Goal: Task Accomplishment & Management: Manage account settings

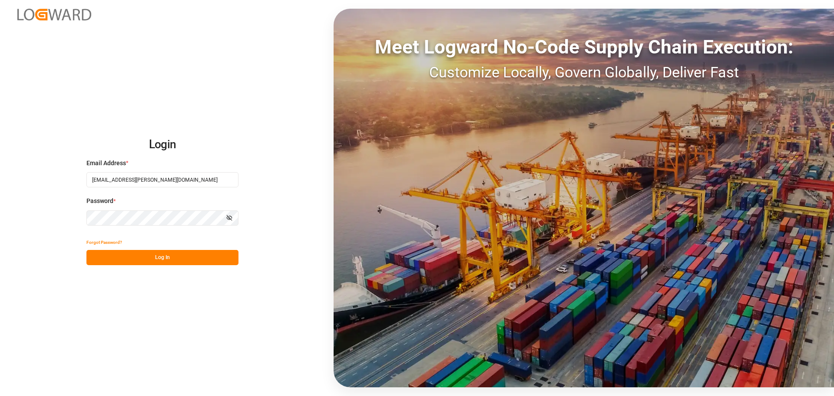
click at [164, 258] on button "Log In" at bounding box center [162, 257] width 152 height 15
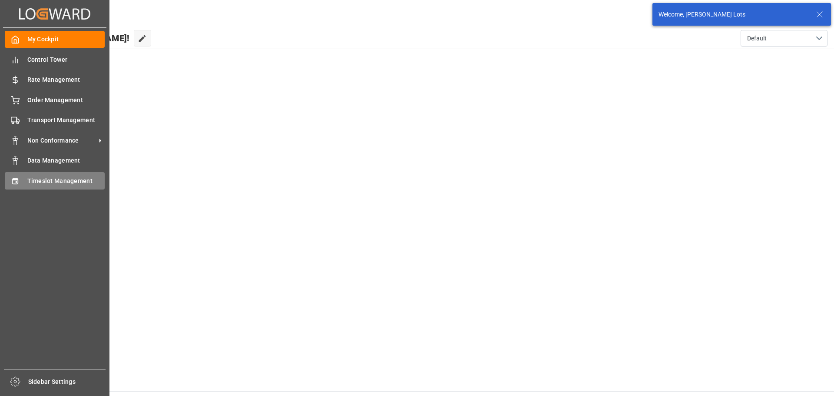
click at [39, 179] on span "Timeslot Management" at bounding box center [66, 180] width 78 height 9
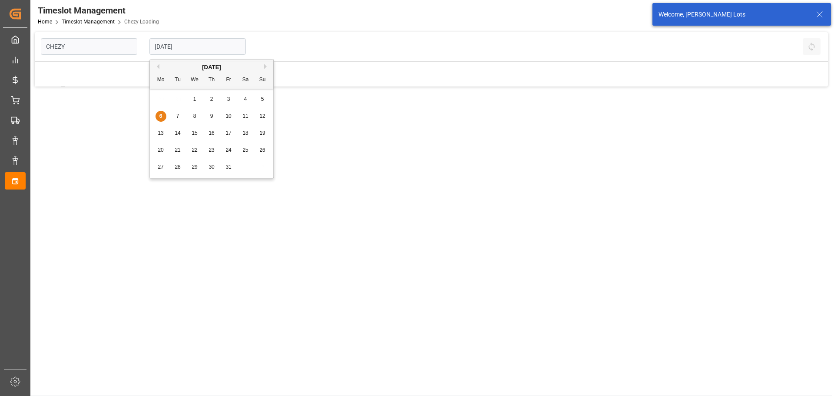
click at [167, 48] on input "[DATE]" at bounding box center [197, 46] width 96 height 17
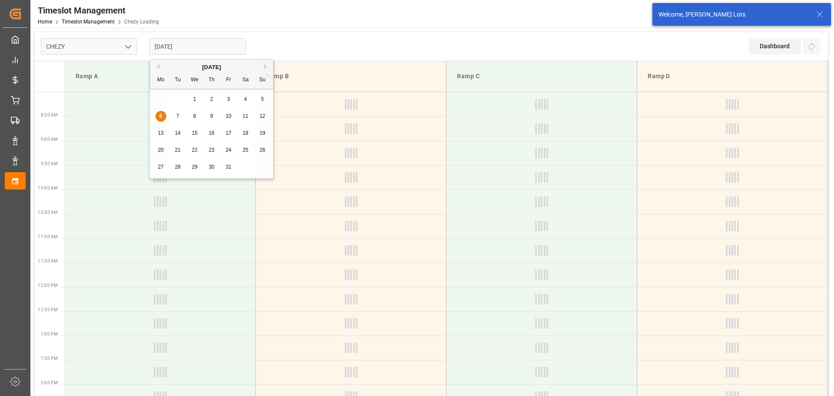
type input "Chezy Loading"
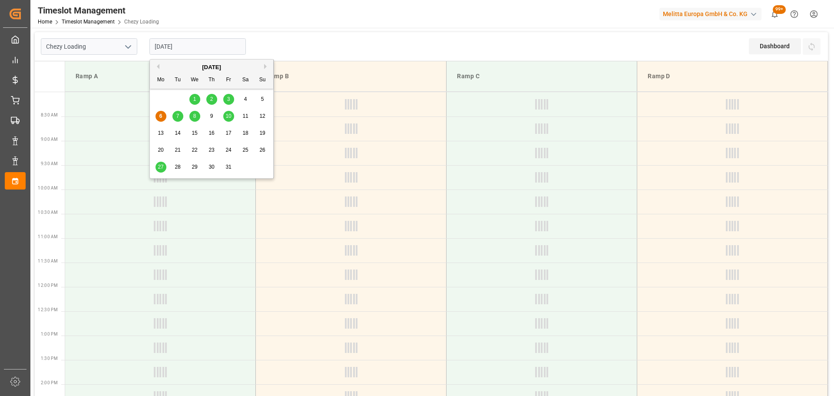
click at [159, 68] on button "Previous Month" at bounding box center [156, 66] width 5 height 5
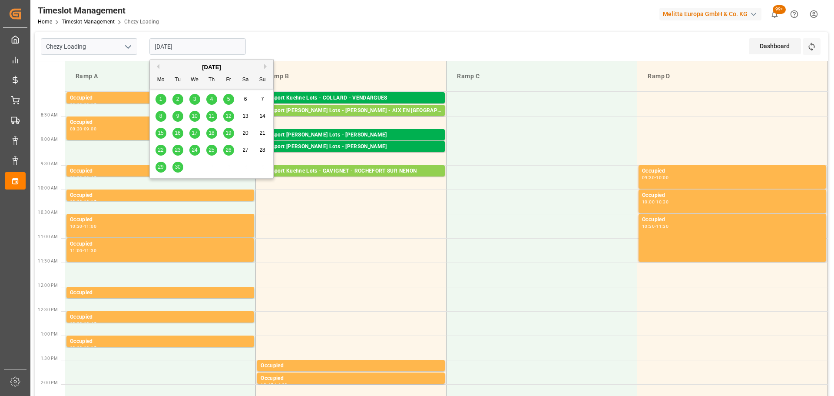
click at [164, 97] on div "1" at bounding box center [160, 99] width 11 height 10
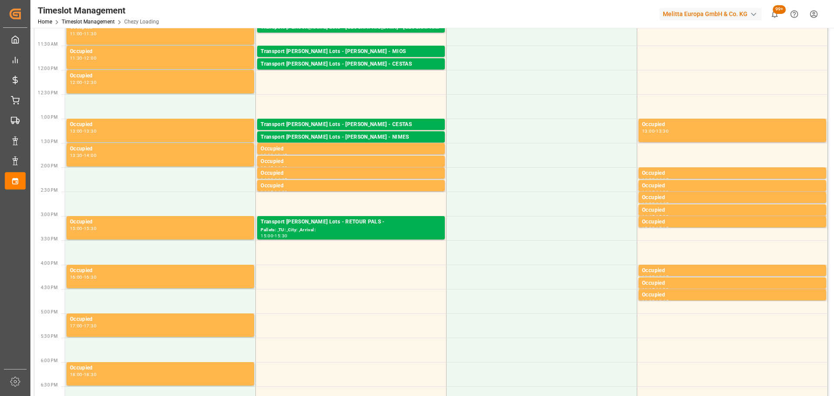
scroll to position [217, 0]
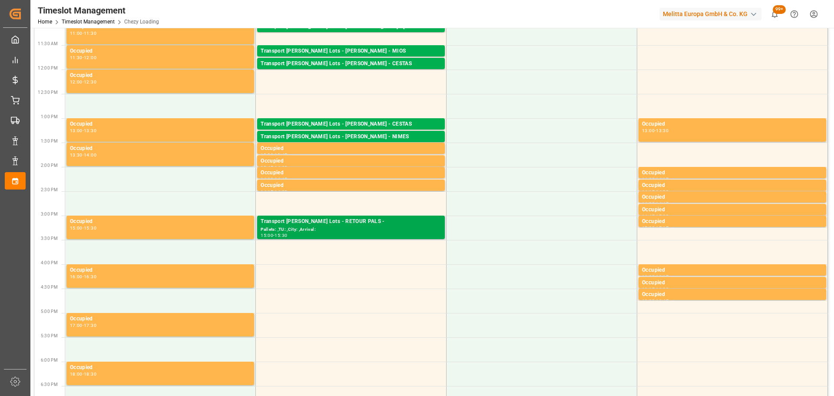
click at [365, 222] on div "Transport [PERSON_NAME] Lots - RETOUR PALS -" at bounding box center [351, 221] width 181 height 9
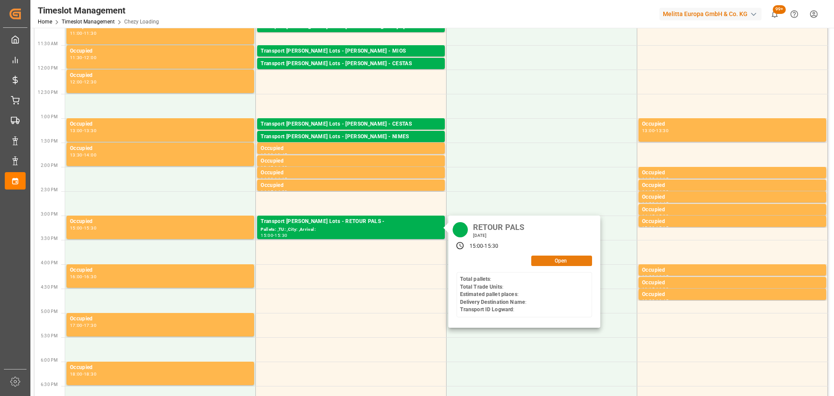
click at [541, 260] on button "Open" at bounding box center [561, 260] width 61 height 10
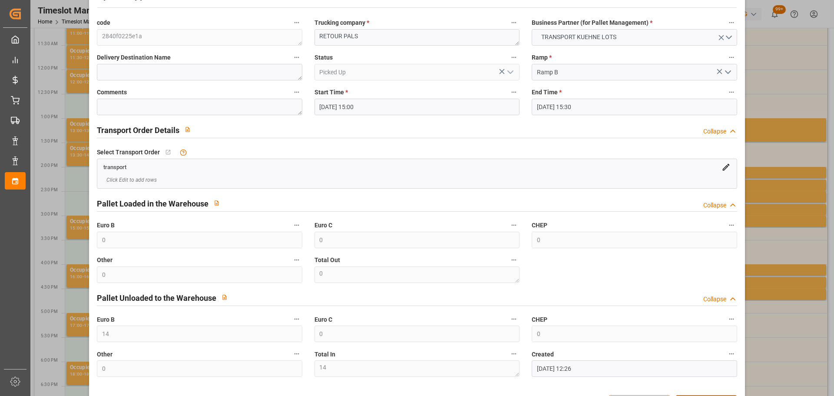
scroll to position [0, 0]
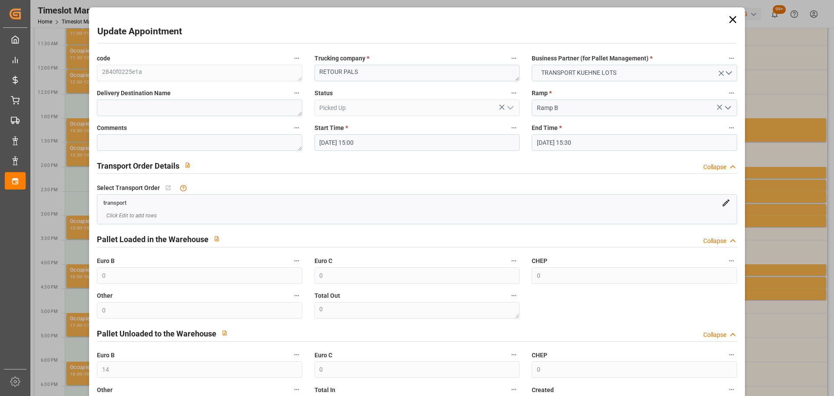
click at [729, 21] on icon at bounding box center [733, 19] width 12 height 12
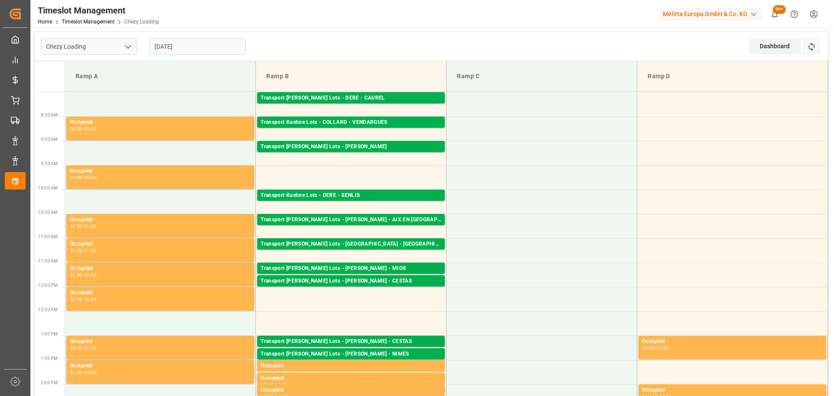
click at [178, 49] on input "[DATE]" at bounding box center [197, 46] width 96 height 17
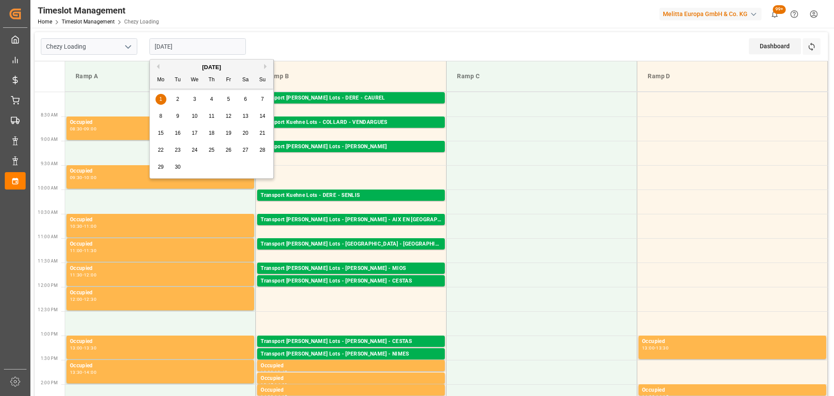
click at [195, 116] on span "10" at bounding box center [195, 116] width 6 height 6
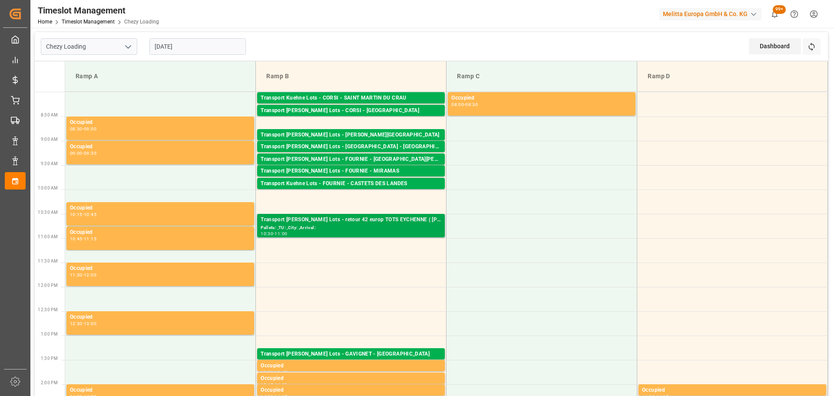
click at [399, 225] on div "Pallets: ,TU: ,City: ,Arrival:" at bounding box center [351, 227] width 181 height 7
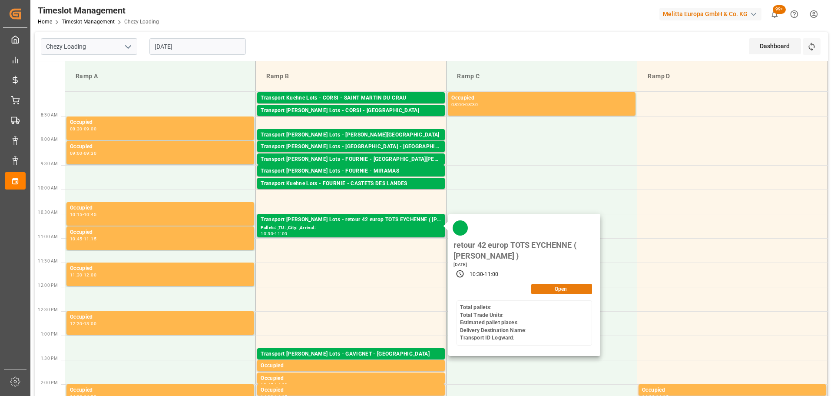
click at [555, 289] on button "Open" at bounding box center [561, 289] width 61 height 10
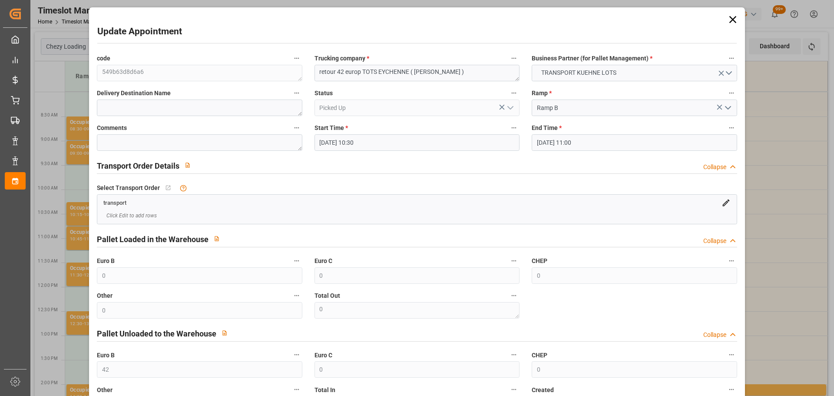
click at [732, 18] on icon at bounding box center [733, 19] width 12 height 12
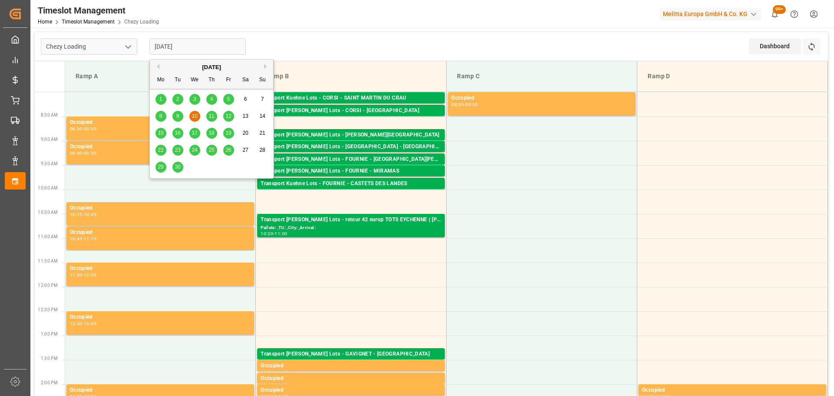
click at [174, 46] on input "[DATE]" at bounding box center [197, 46] width 96 height 17
click at [212, 151] on span "25" at bounding box center [211, 150] width 6 height 6
type input "[DATE]"
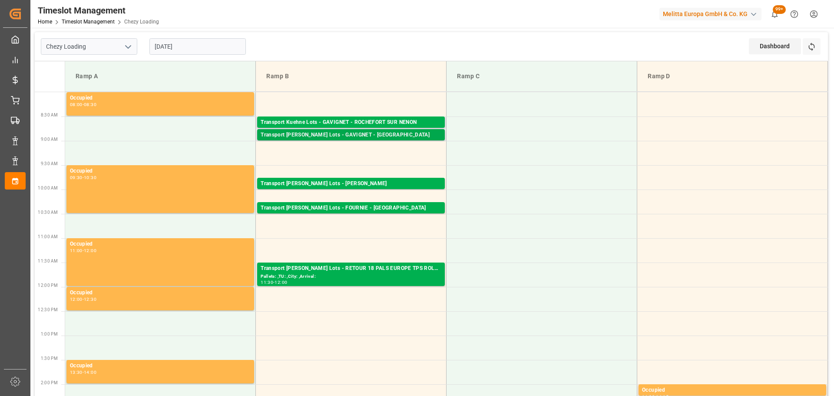
click at [383, 136] on div "Transport [PERSON_NAME] Lots - GAVIGNET - [GEOGRAPHIC_DATA]" at bounding box center [351, 135] width 181 height 9
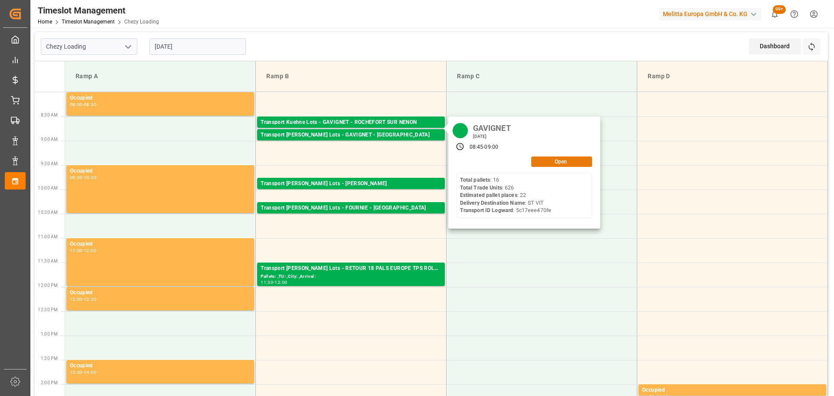
click at [552, 162] on button "Open" at bounding box center [561, 161] width 61 height 10
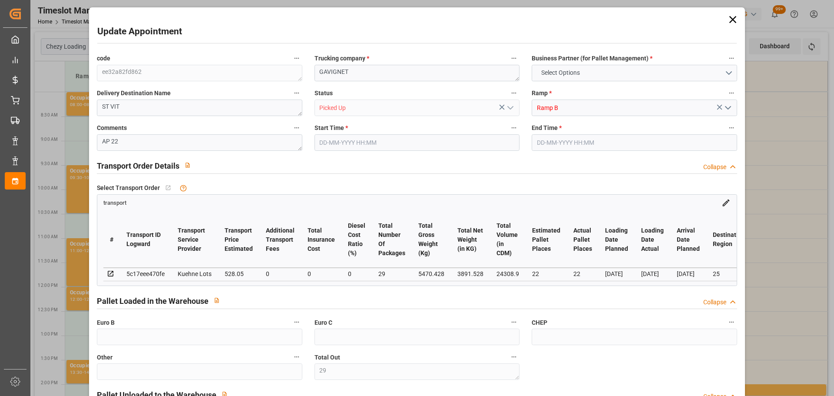
type input "29"
type input "20"
type input "22"
type input "528.05"
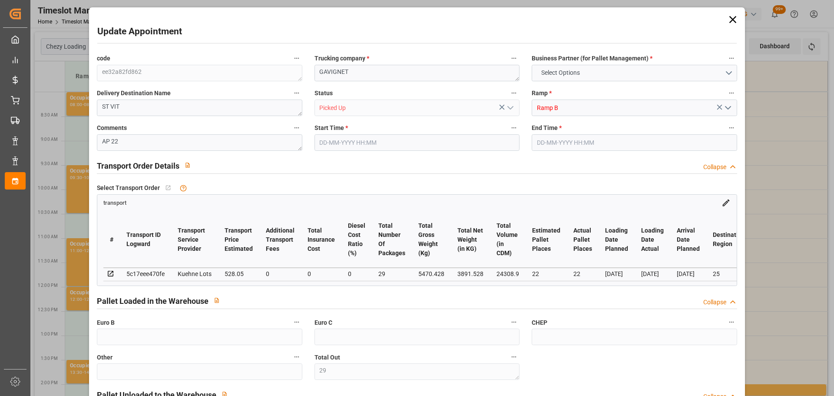
type input "0"
type input "528.05"
type input "0"
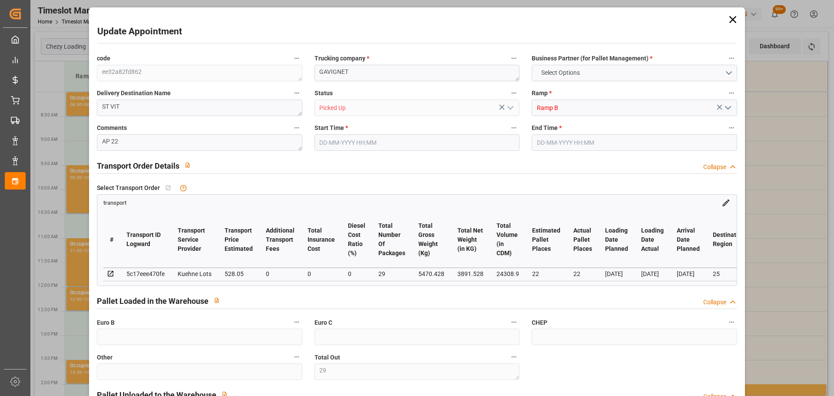
type input "29"
type input "3891.528"
type input "6446.16"
type input "24308.9"
type input "25"
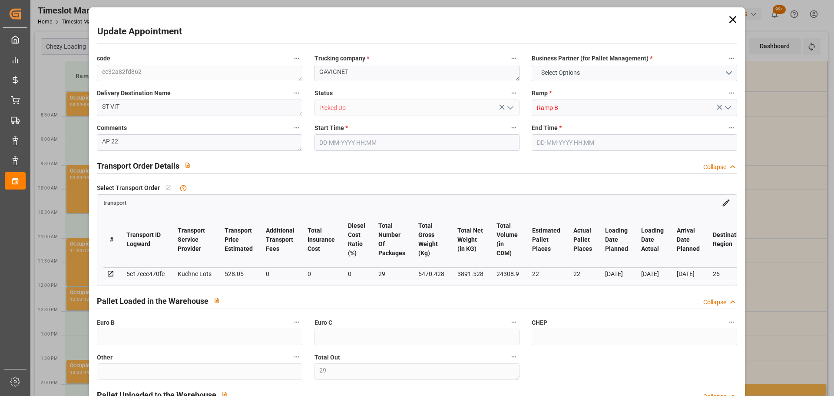
type input "16"
type input "626"
type input "29"
type input "101"
type input "5470.428"
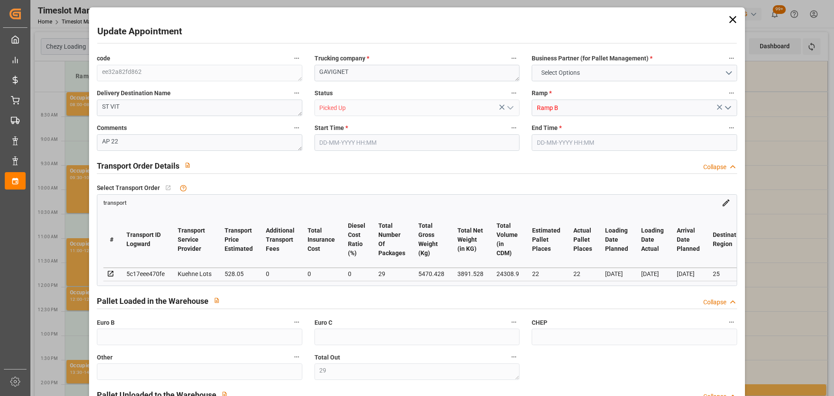
type input "0"
type input "5470.428"
type input "0"
type input "21"
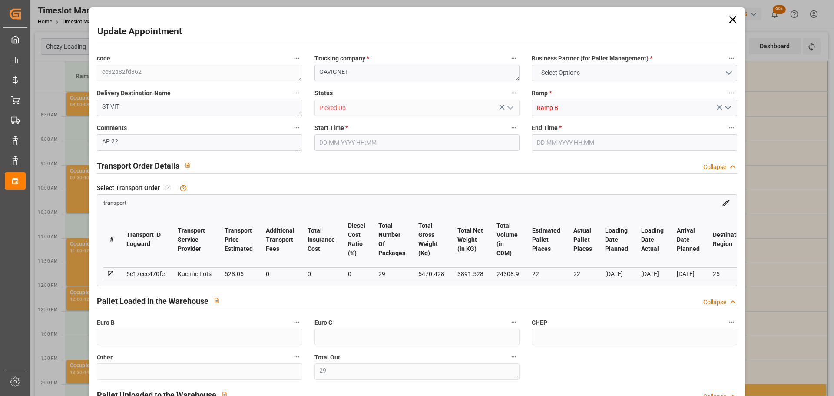
type input "100"
type input "[DATE] 08:45"
type input "[DATE] 09:00"
type input "[DATE] 14:58"
type input "[DATE] 11:17"
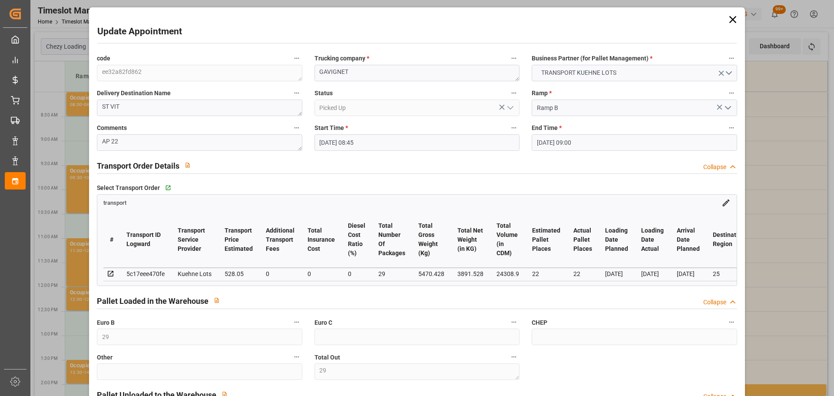
type input "[DATE]"
click at [729, 17] on icon at bounding box center [732, 19] width 7 height 7
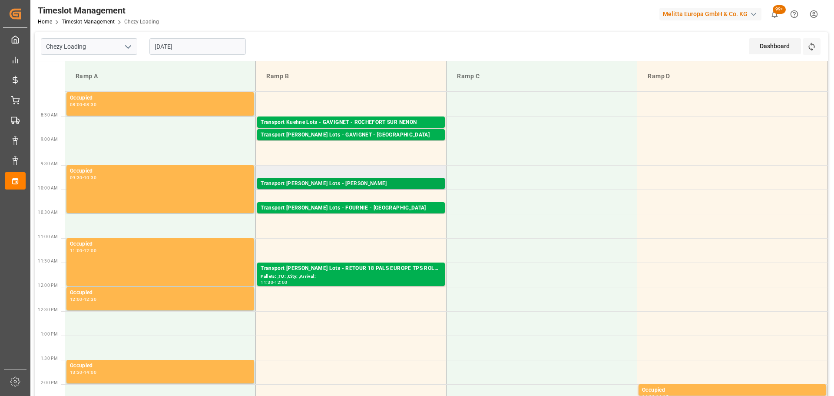
click at [378, 182] on div "Transport [PERSON_NAME] Lots - [PERSON_NAME]" at bounding box center [351, 183] width 181 height 9
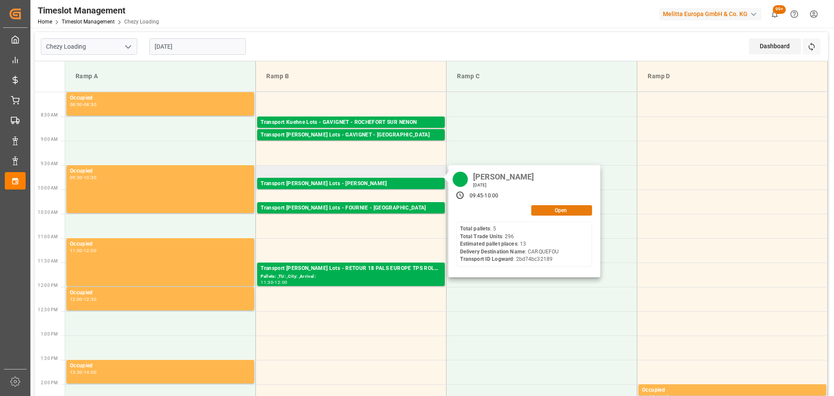
click at [558, 207] on button "Open" at bounding box center [561, 210] width 61 height 10
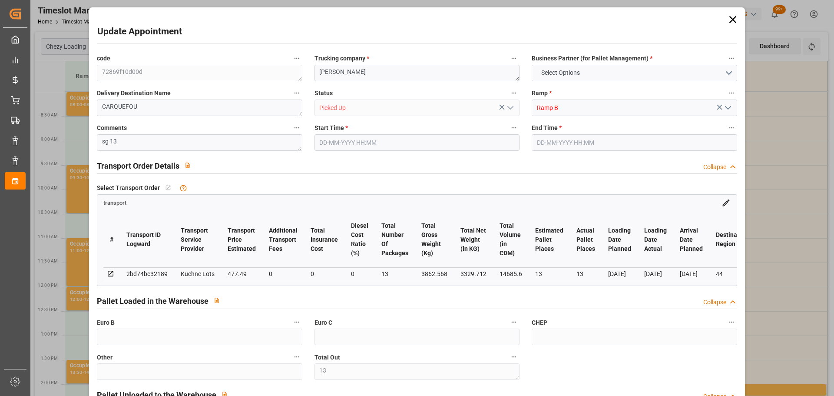
type input "13"
type input "37"
type input "13"
type input "477.49"
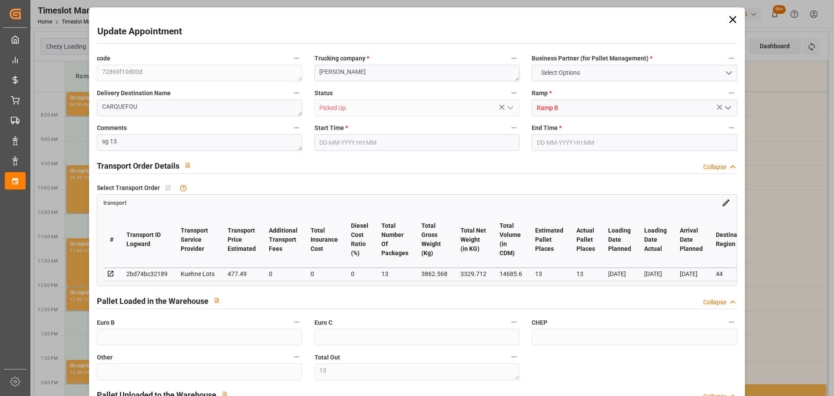
type input "0"
type input "477.49"
type input "0"
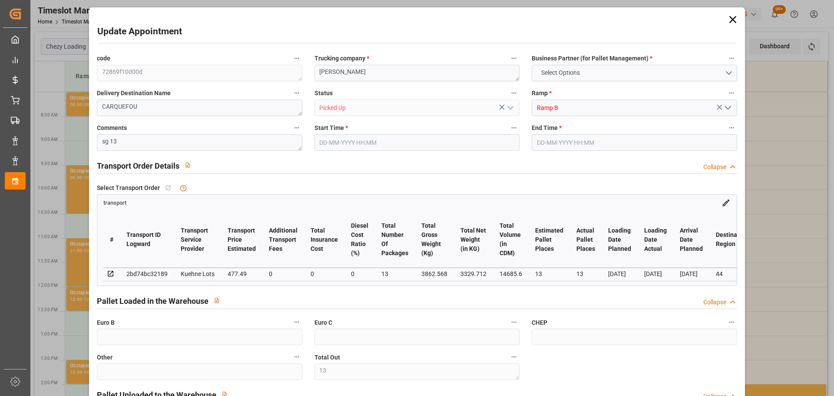
type input "13"
type input "3329.712"
type input "4309.392"
type input "14685.6"
type input "44"
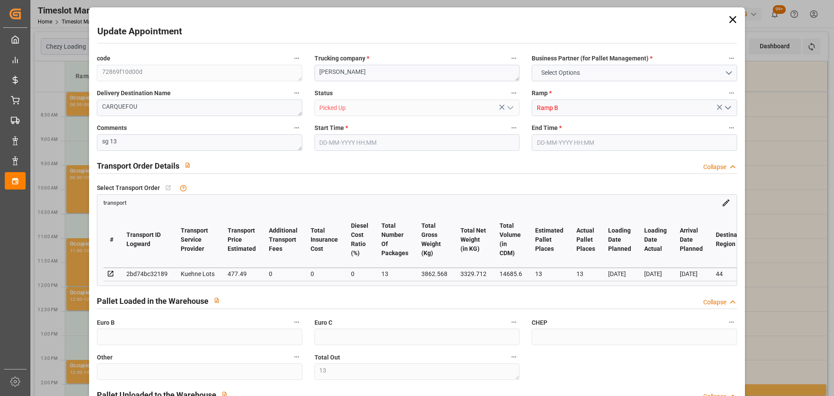
type input "5"
type input "296"
type input "13"
type input "101"
type input "3862.568"
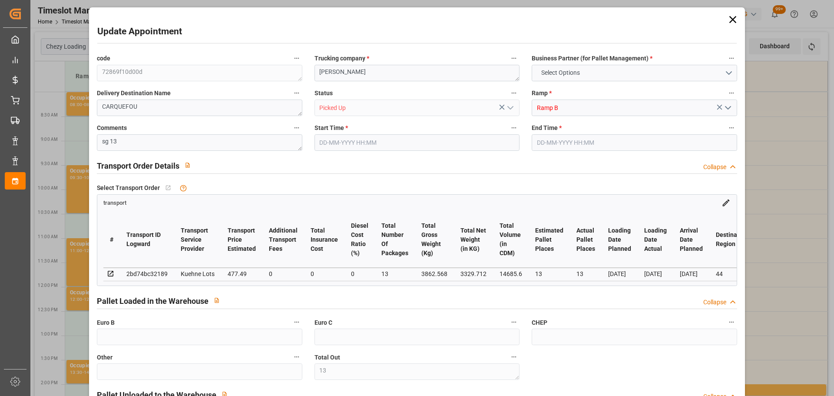
type input "0"
type input "10767.6795"
type input "0"
type input "21"
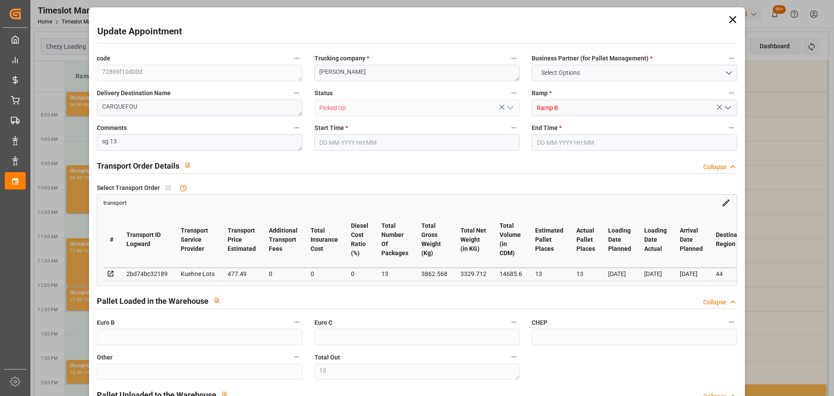
type input "80"
type input "[DATE] 09:45"
type input "[DATE] 10:00"
type input "[DATE] 12:50"
type input "[DATE] 11:22"
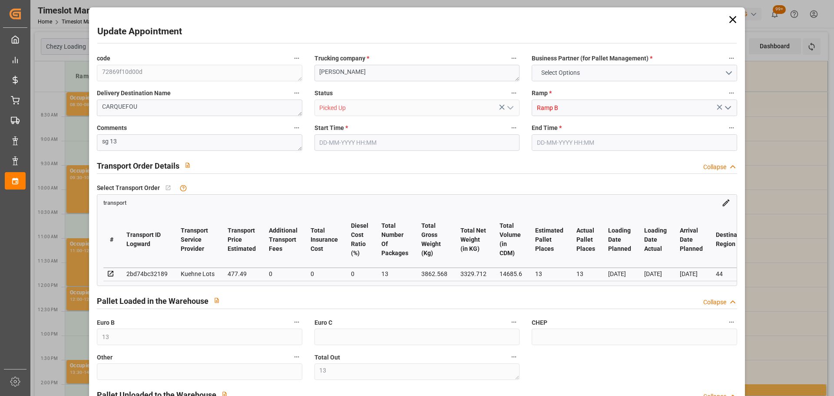
type input "[DATE]"
click at [730, 18] on icon at bounding box center [733, 19] width 12 height 12
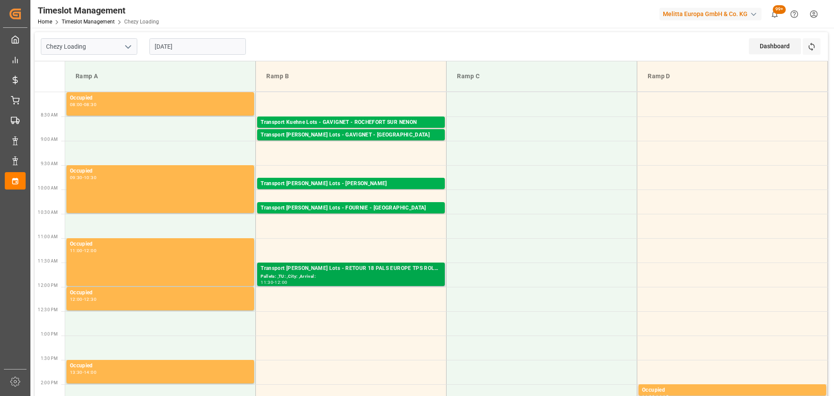
click at [333, 268] on div "Transport [PERSON_NAME] Lots - RETOUR 18 PALS EUROPE TPS ROLLIN -" at bounding box center [351, 268] width 181 height 9
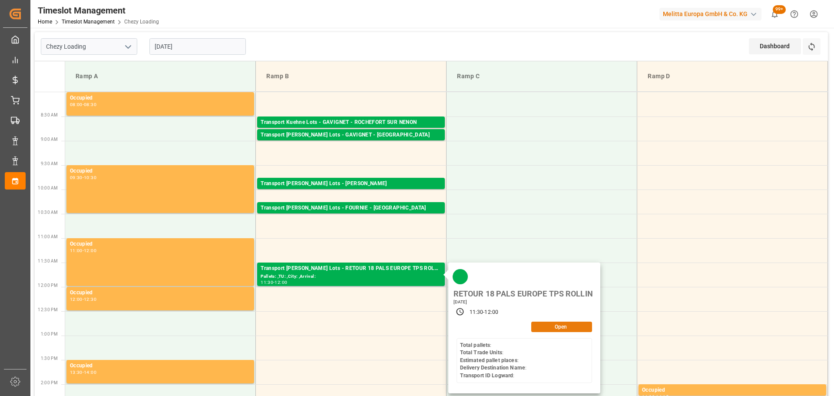
click at [560, 327] on button "Open" at bounding box center [561, 326] width 61 height 10
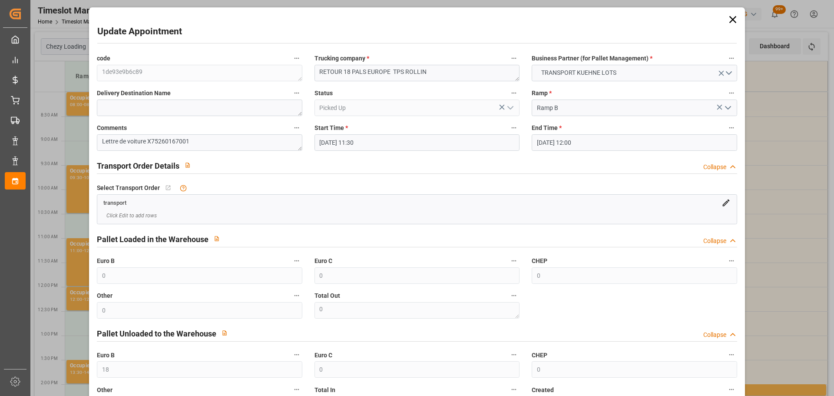
click at [731, 17] on icon at bounding box center [733, 19] width 12 height 12
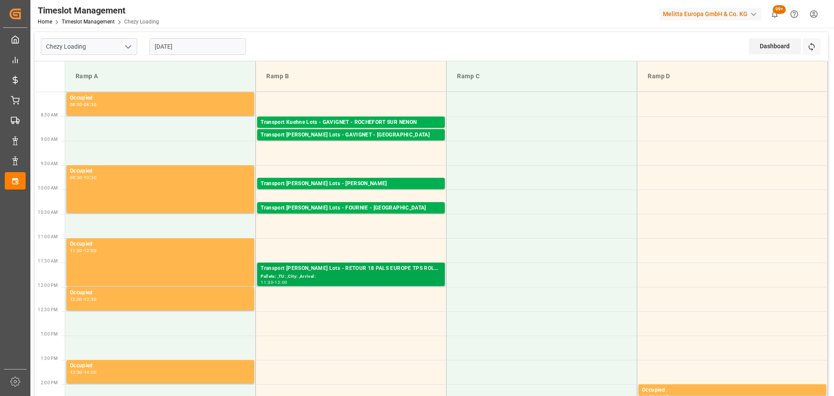
click at [354, 280] on div "11:30 - 12:00" at bounding box center [351, 282] width 181 height 5
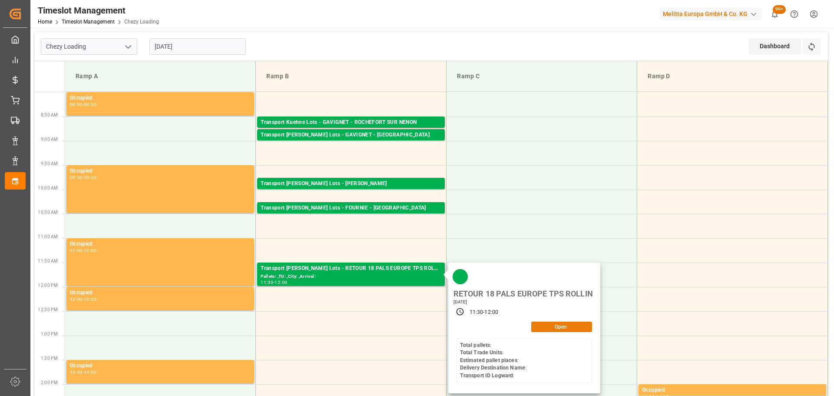
click at [558, 323] on button "Open" at bounding box center [561, 326] width 61 height 10
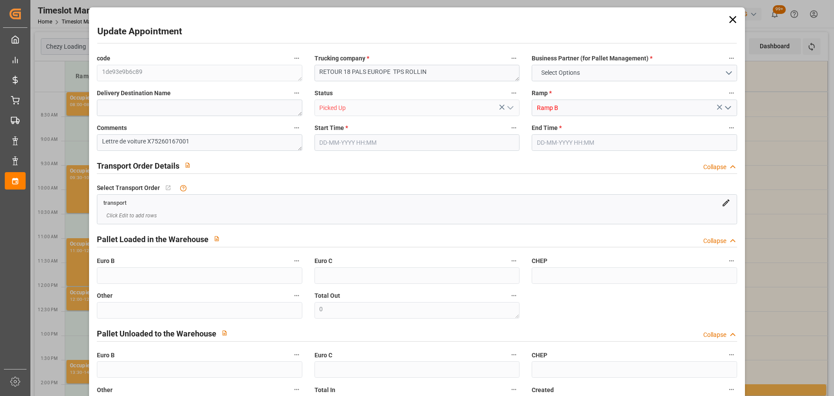
type input "0"
type input "18"
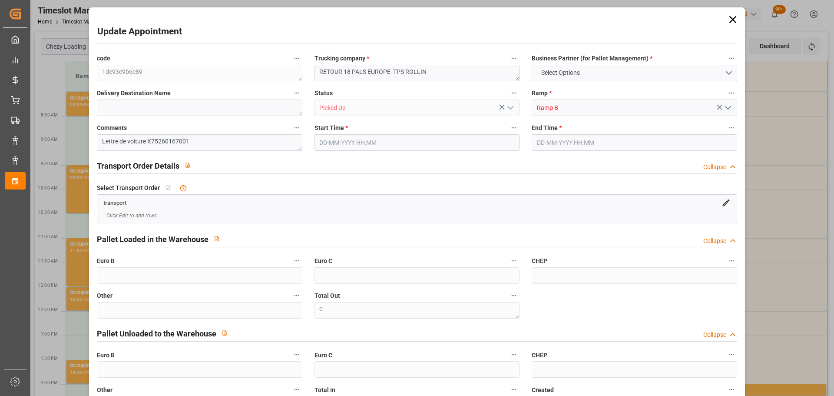
type input "0"
type input "[DATE] 11:30"
type input "[DATE] 12:00"
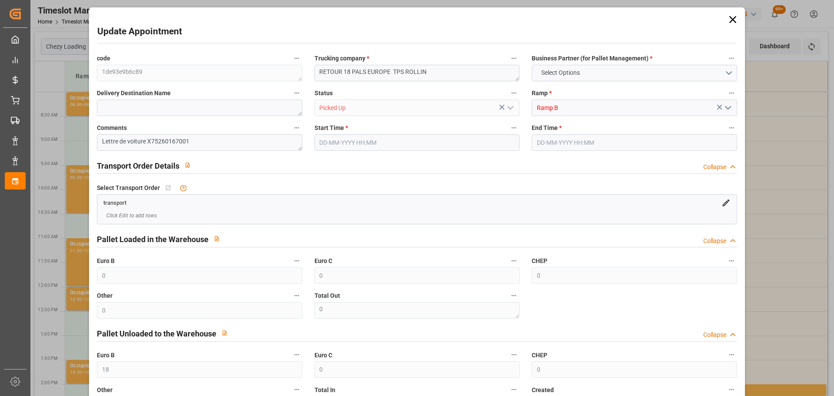
type input "[DATE] 09:02"
click at [729, 21] on icon at bounding box center [733, 19] width 12 height 12
